Goal: Use online tool/utility: Utilize a website feature to perform a specific function

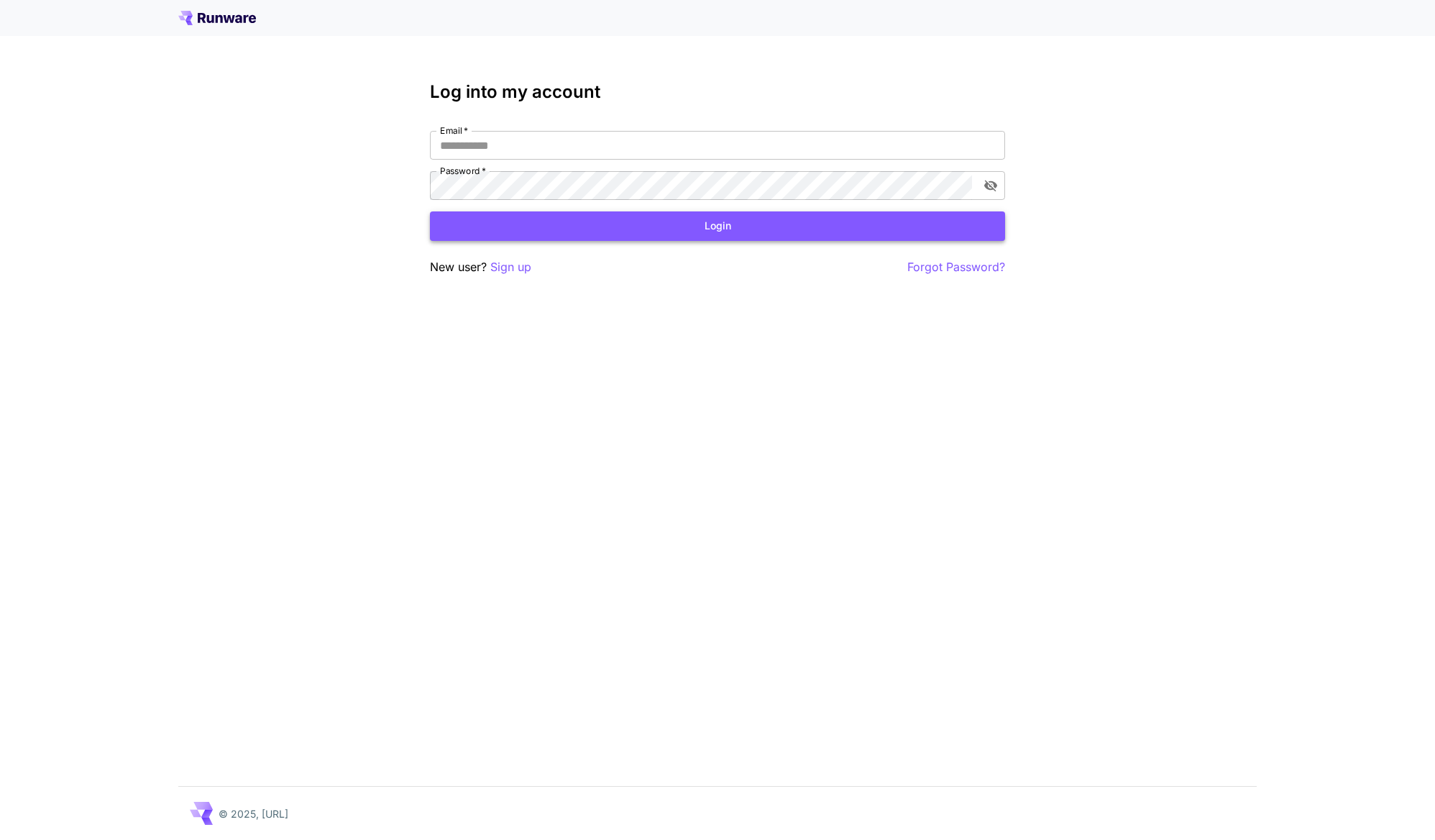
type input "**********"
click at [531, 229] on button "Login" at bounding box center [717, 225] width 575 height 29
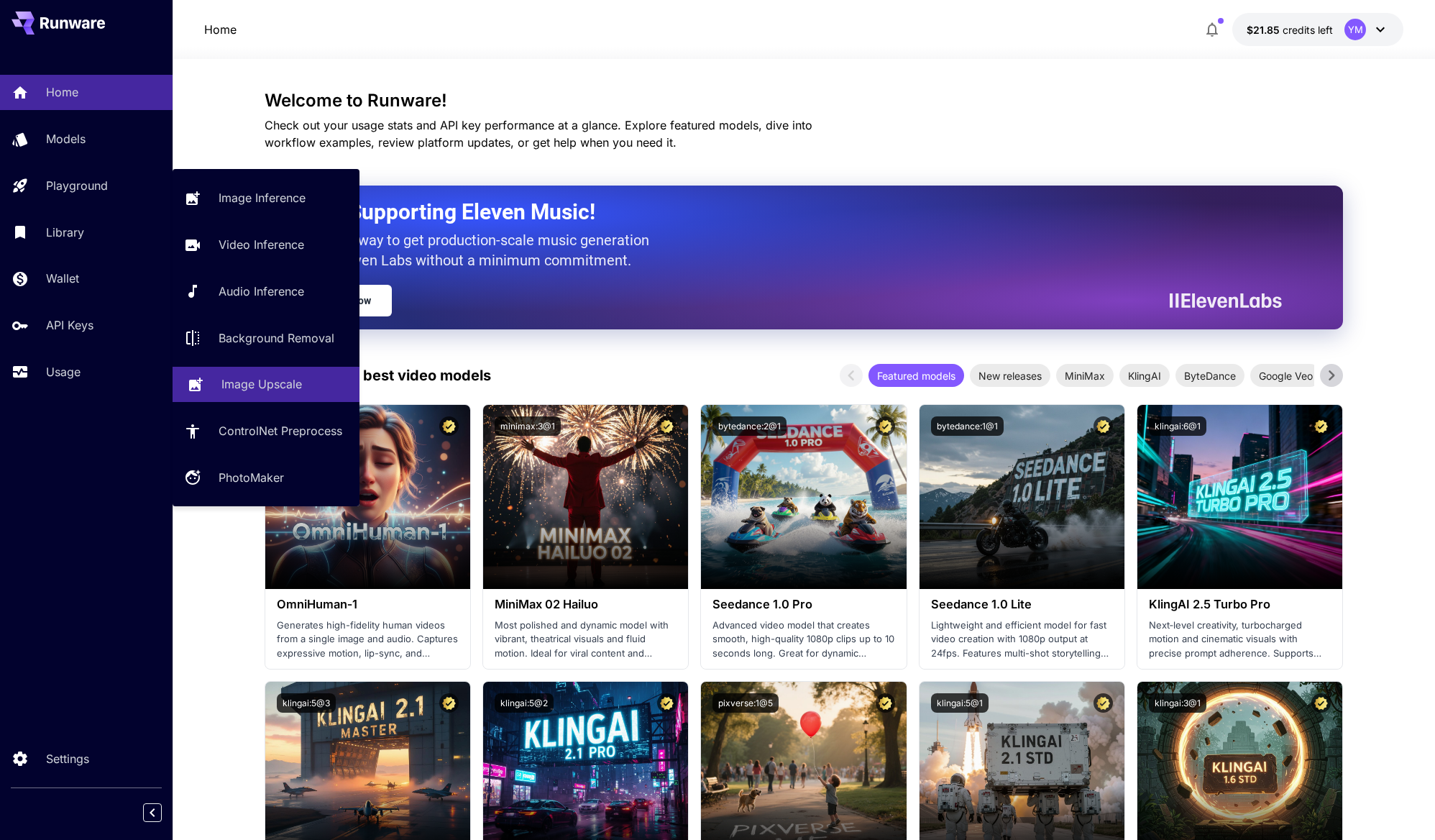
click at [277, 383] on p "Image Upscale" at bounding box center [261, 384] width 80 height 17
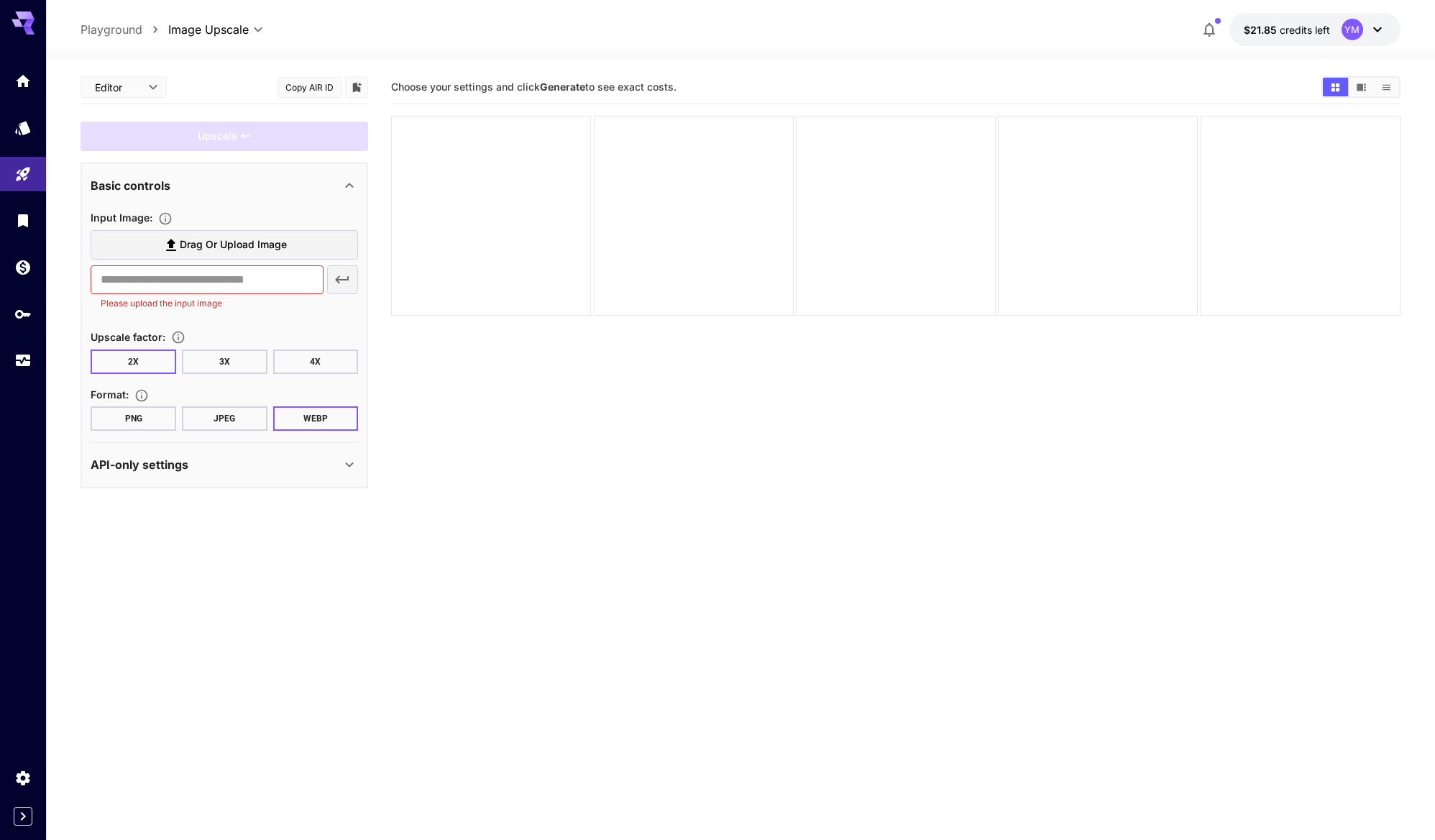
click at [232, 238] on span "Drag or upload image" at bounding box center [233, 244] width 107 height 18
click at [0, 0] on input "Drag or upload image" at bounding box center [0, 0] width 0 height 0
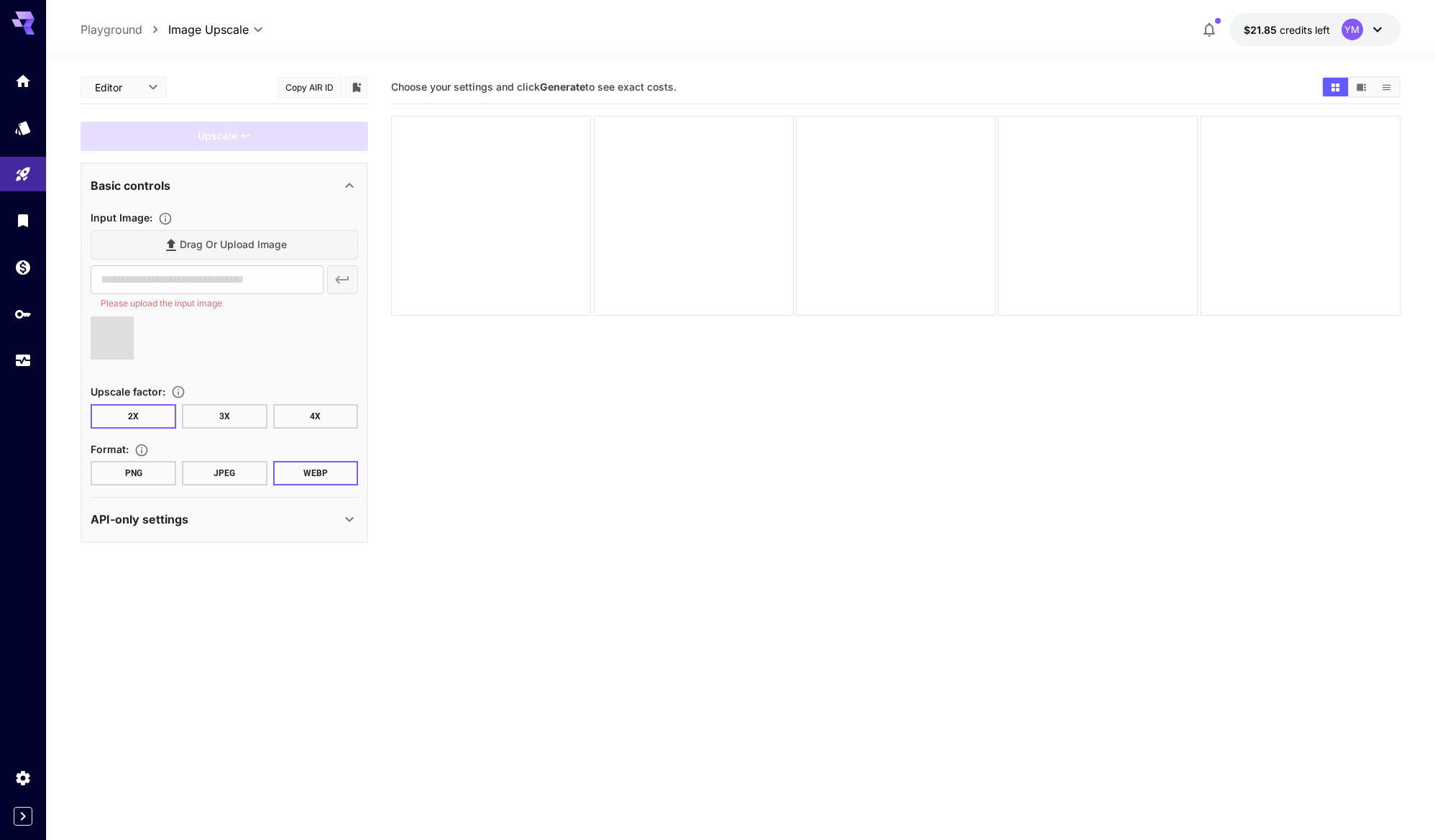
type input "**********"
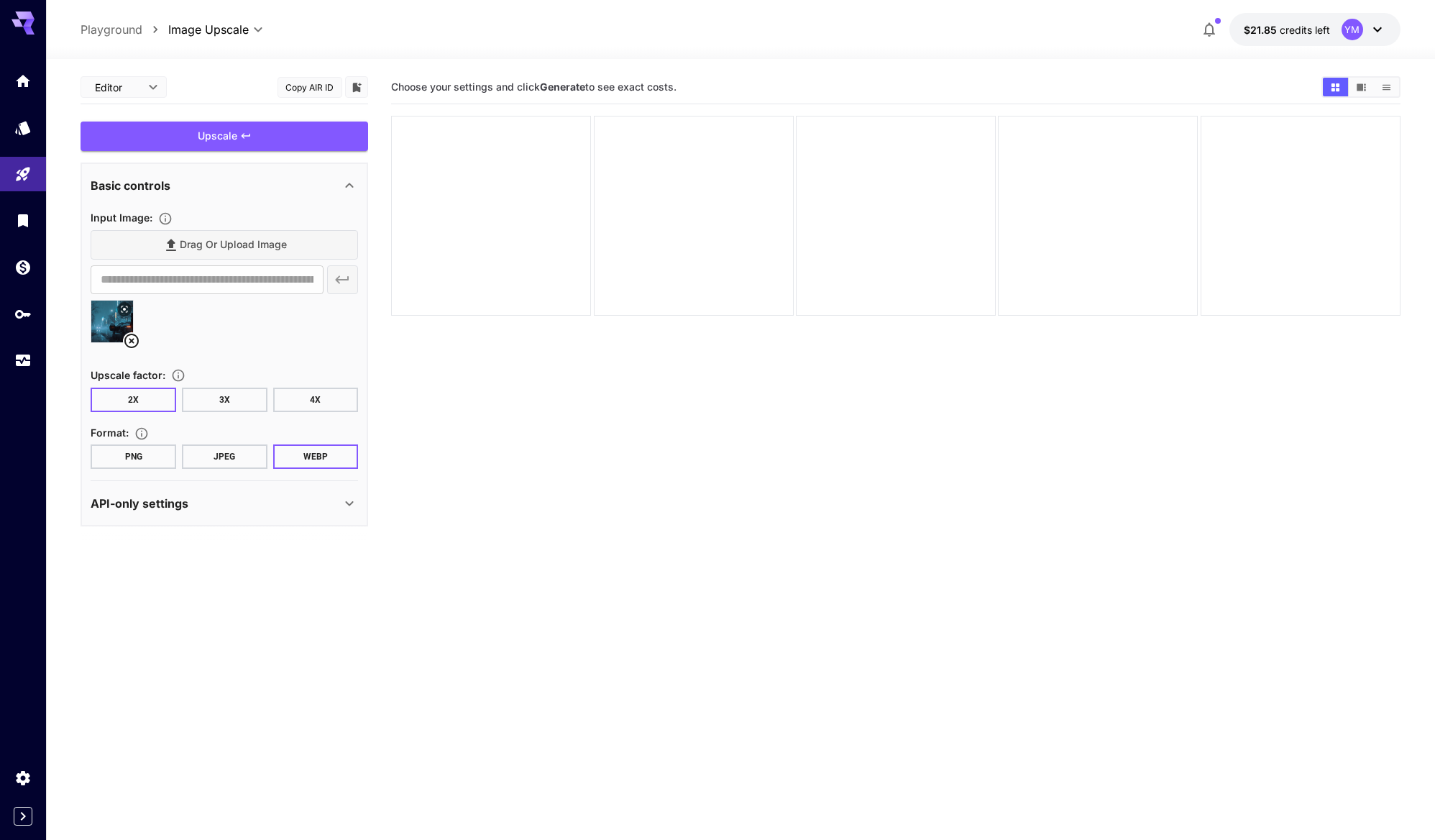
click at [318, 393] on button "4X" at bounding box center [316, 400] width 85 height 25
click at [283, 127] on div "Upscale" at bounding box center [224, 135] width 288 height 29
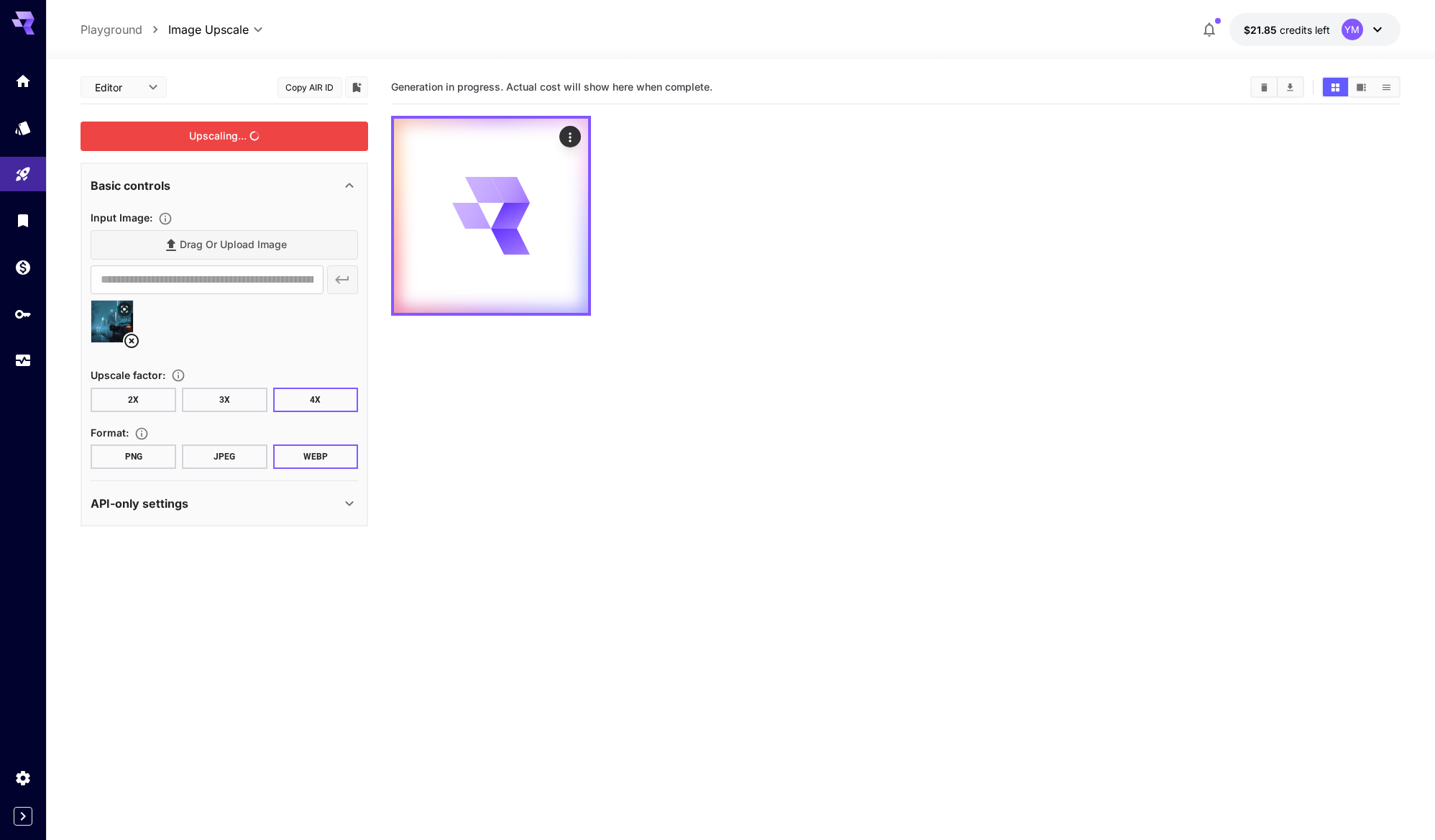
click at [313, 507] on div "API-only settings" at bounding box center [216, 503] width 250 height 17
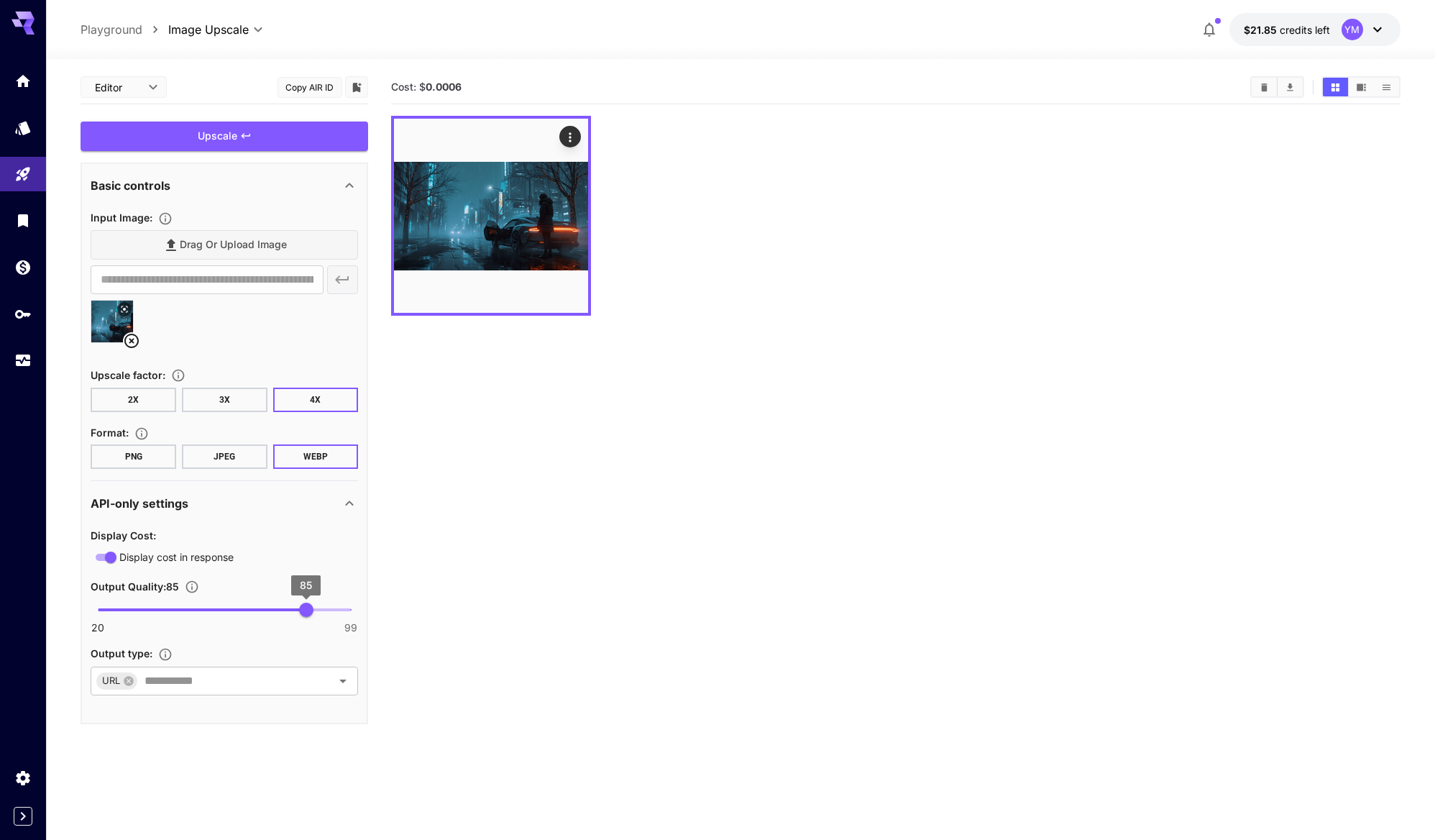
type input "**"
drag, startPoint x: 310, startPoint y: 607, endPoint x: 391, endPoint y: 609, distance: 81.0
click at [391, 608] on main "**********" at bounding box center [740, 496] width 1319 height 851
click at [469, 522] on section "Cost: $ 0.0006" at bounding box center [895, 490] width 1008 height 840
click at [338, 142] on div "Upscale" at bounding box center [224, 135] width 288 height 29
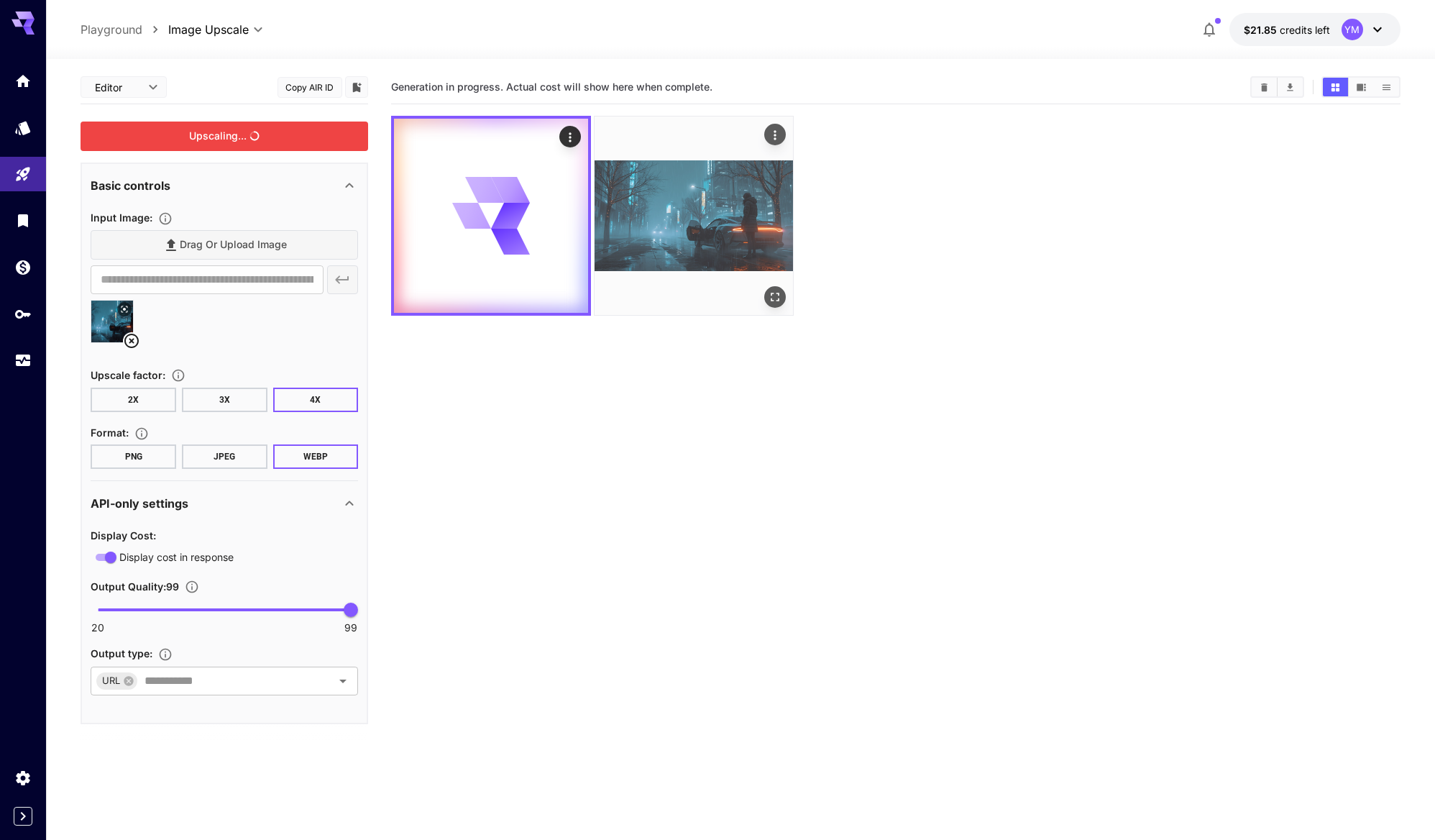
click at [637, 214] on img at bounding box center [693, 216] width 199 height 199
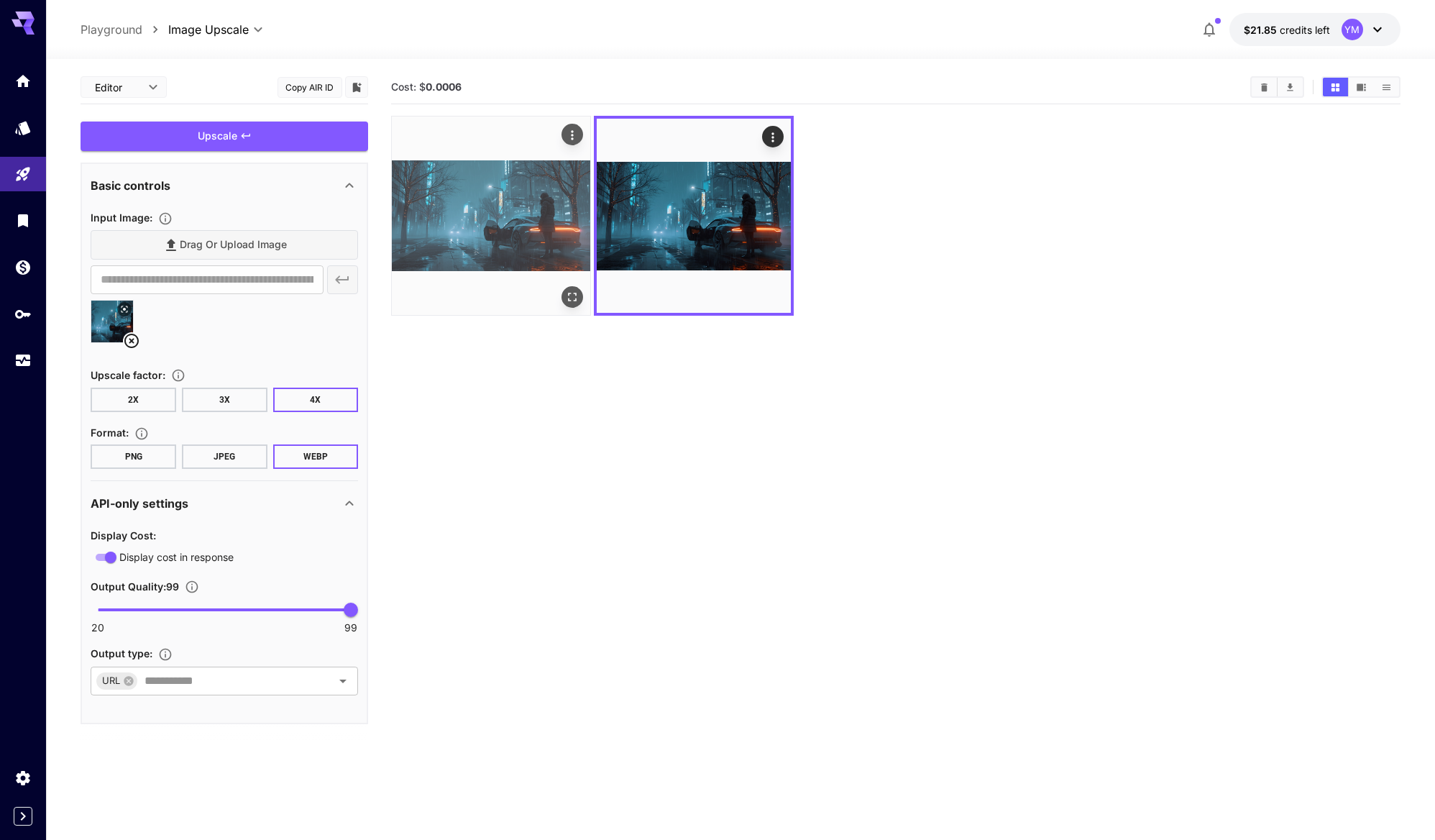
click at [536, 220] on img at bounding box center [491, 216] width 199 height 199
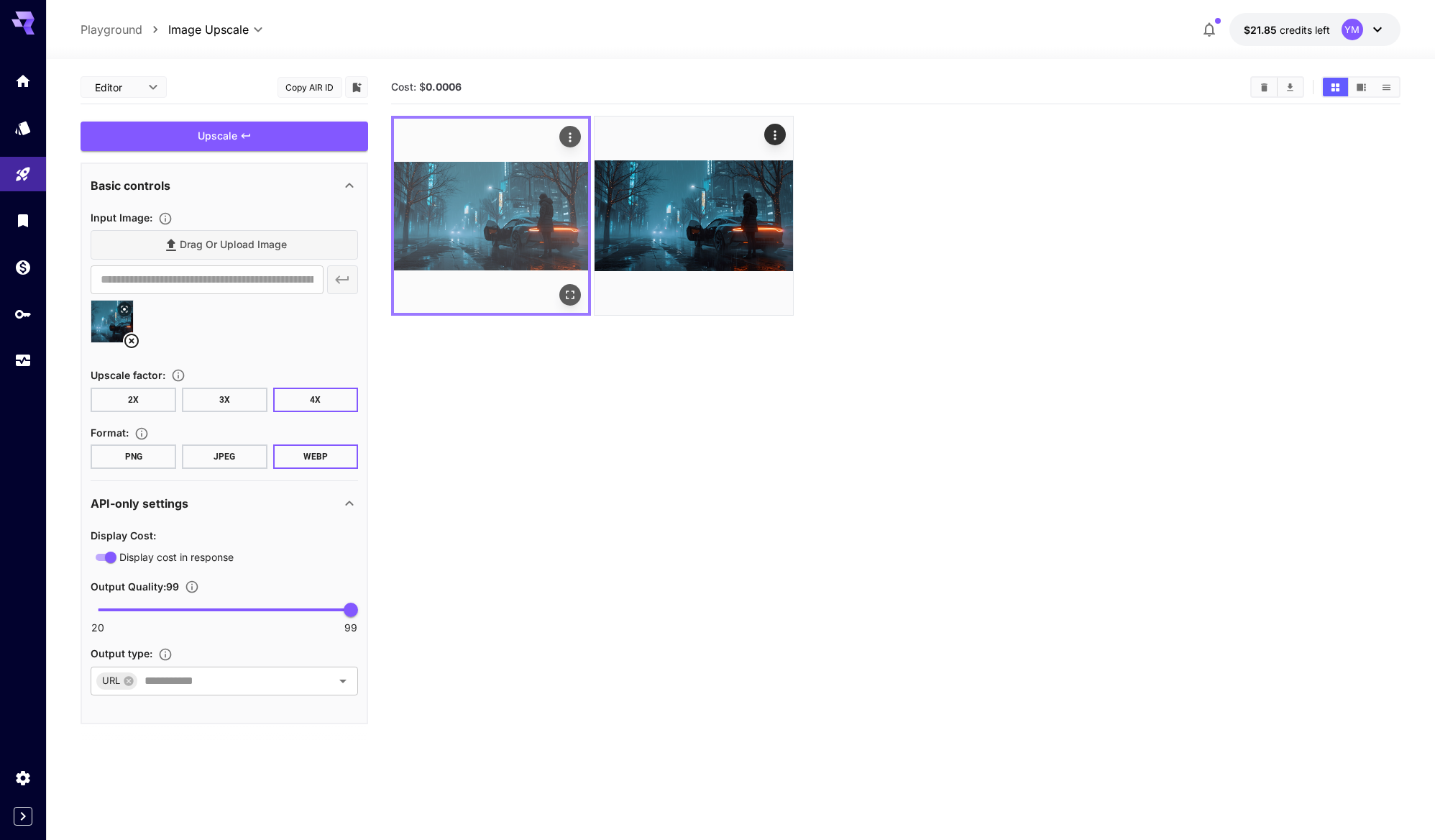
click at [573, 296] on icon "Open in fullscreen" at bounding box center [569, 294] width 14 height 14
click at [570, 134] on icon "Actions" at bounding box center [570, 137] width 2 height 9
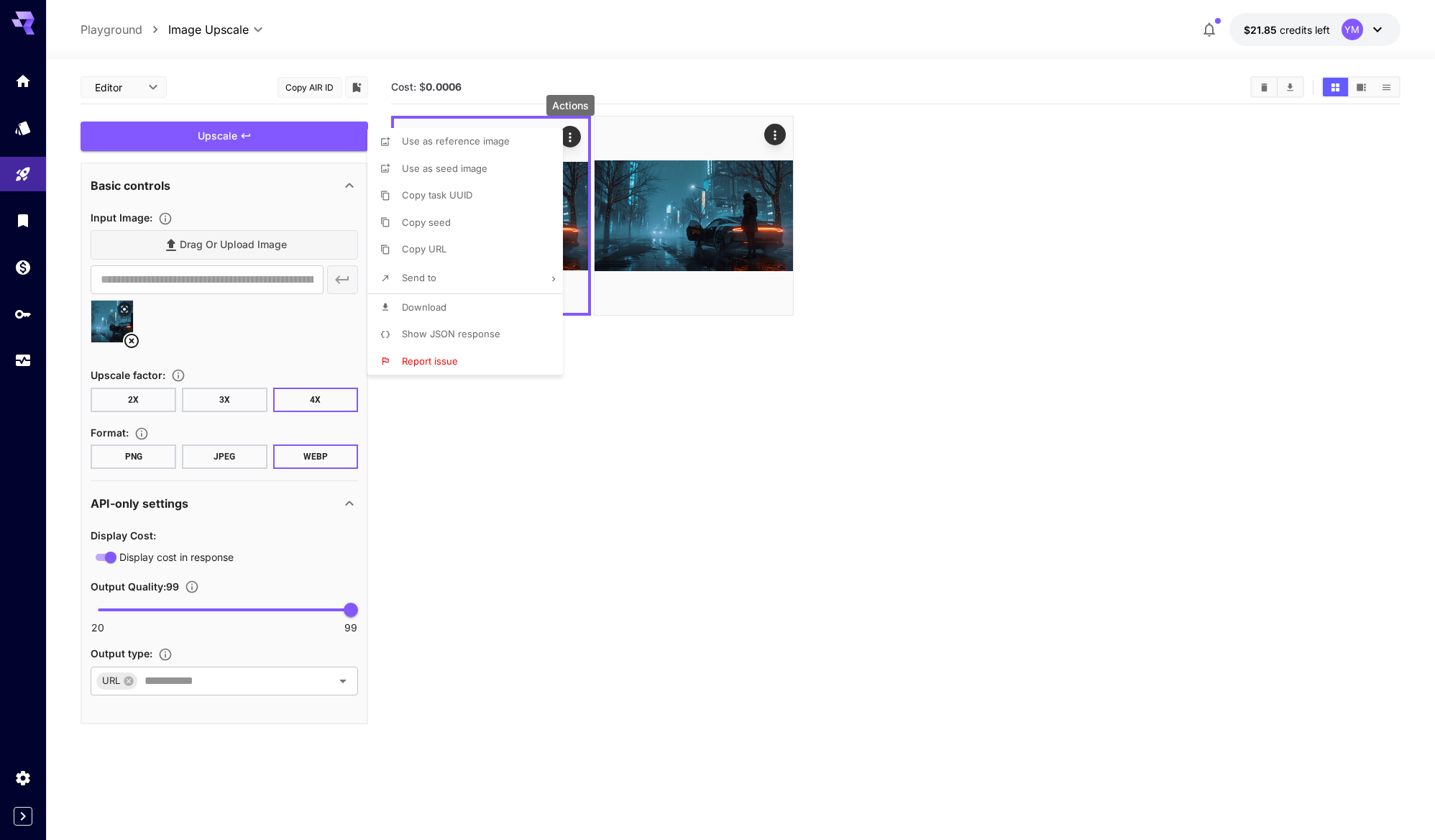
click at [450, 318] on li "Download" at bounding box center [469, 307] width 204 height 27
click at [662, 122] on div at bounding box center [717, 420] width 1435 height 840
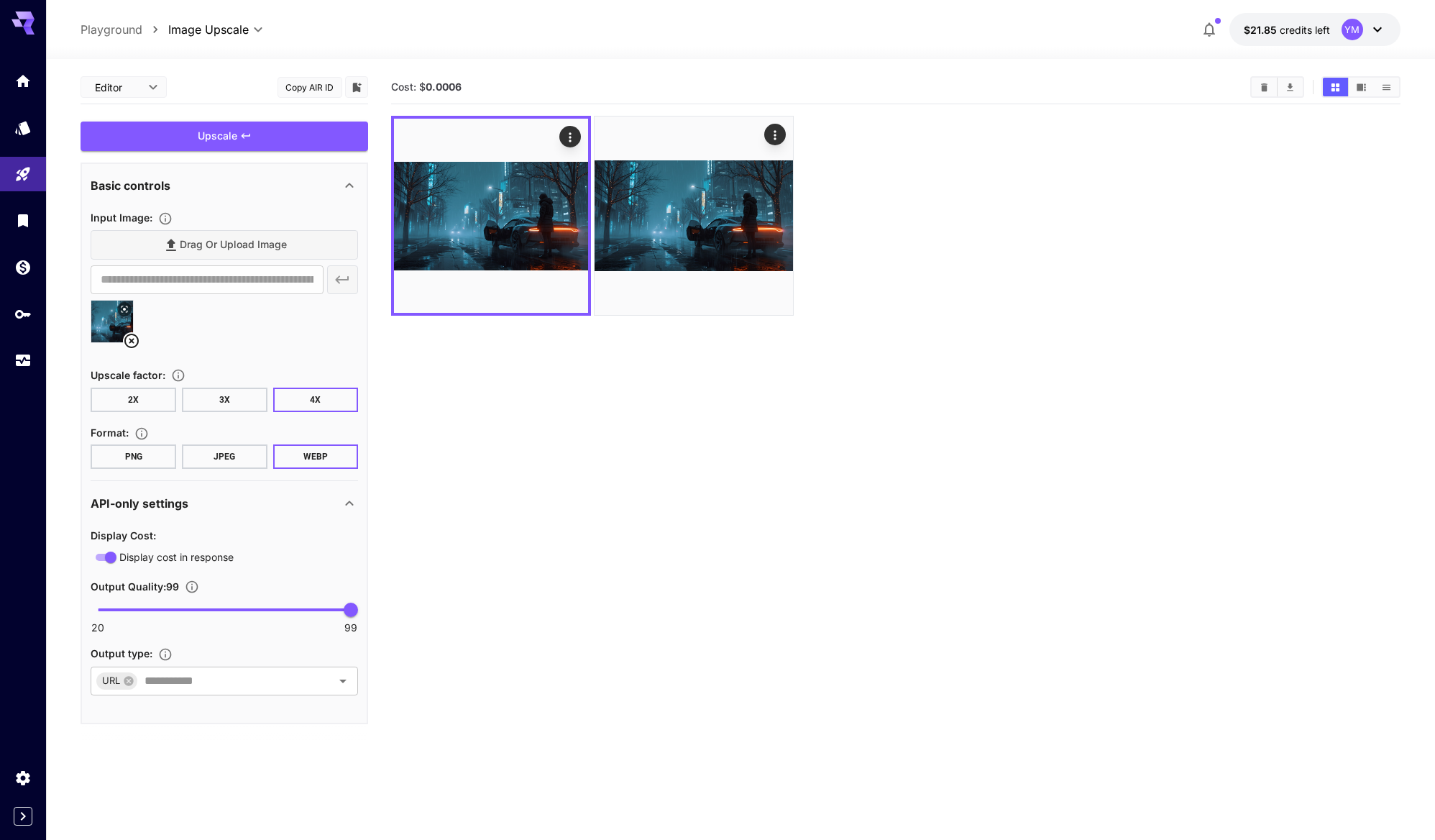
click at [599, 438] on section "Cost: $ 0.0006" at bounding box center [895, 490] width 1008 height 840
